Goal: Task Accomplishment & Management: Manage account settings

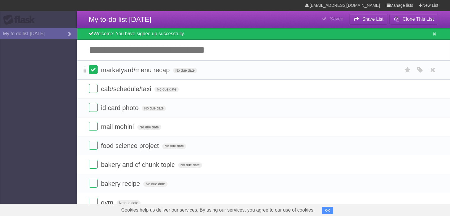
click at [92, 72] on label at bounding box center [93, 69] width 9 height 9
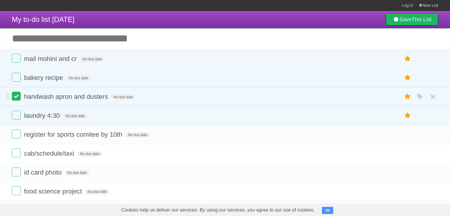
click at [17, 101] on label at bounding box center [16, 96] width 9 height 9
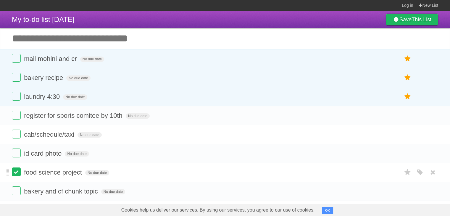
click at [14, 170] on label at bounding box center [16, 171] width 9 height 9
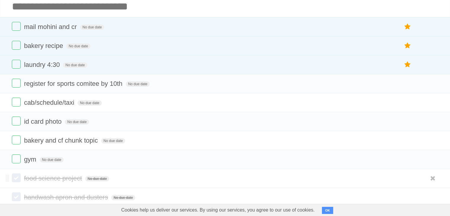
scroll to position [34, 0]
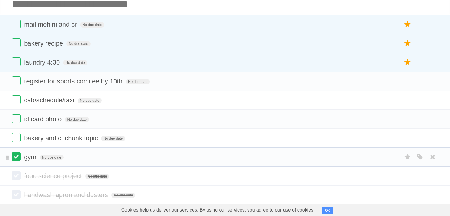
click at [16, 156] on label at bounding box center [16, 156] width 9 height 9
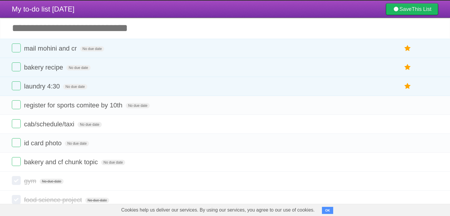
scroll to position [0, 0]
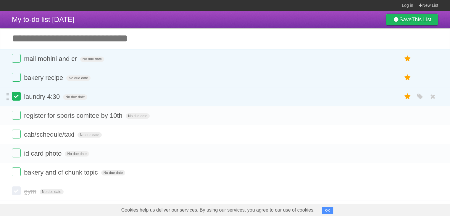
click at [14, 95] on label at bounding box center [16, 96] width 9 height 9
